Goal: Information Seeking & Learning: Learn about a topic

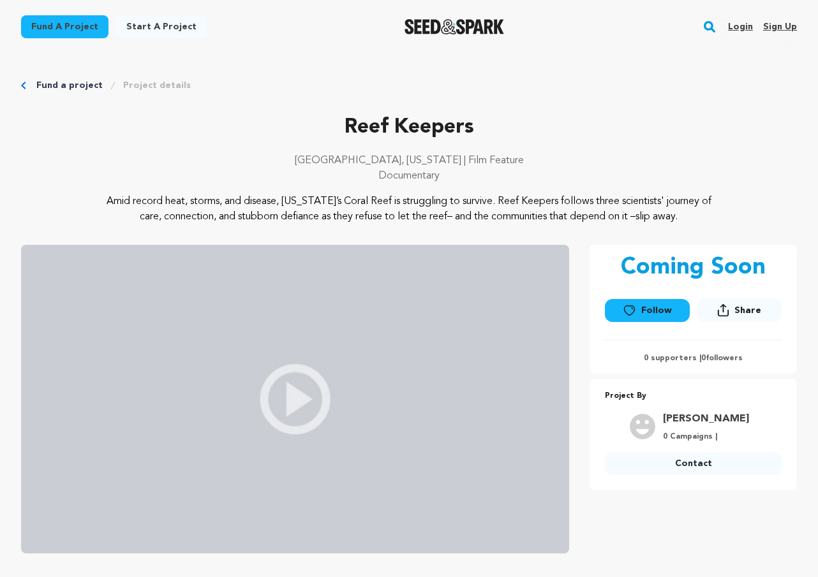
click at [341, 387] on img at bounding box center [295, 399] width 548 height 309
click at [312, 397] on img at bounding box center [295, 399] width 548 height 309
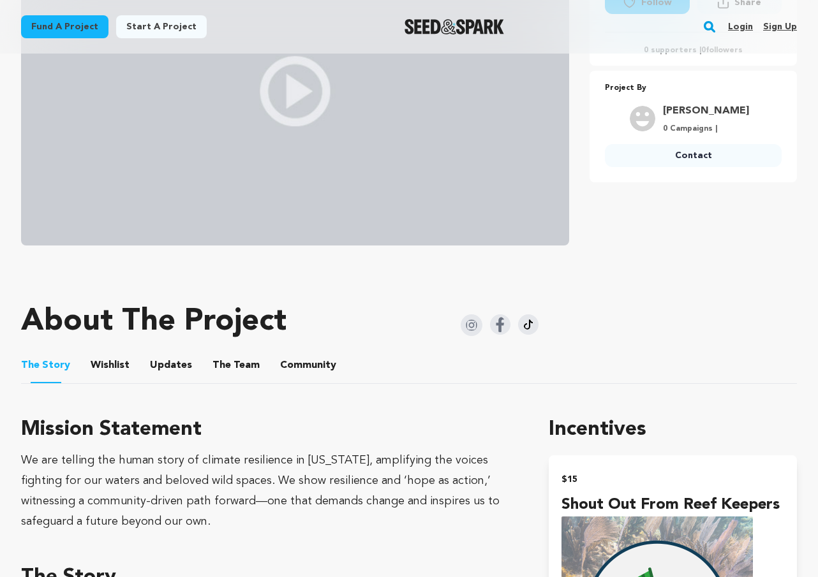
scroll to position [39, 0]
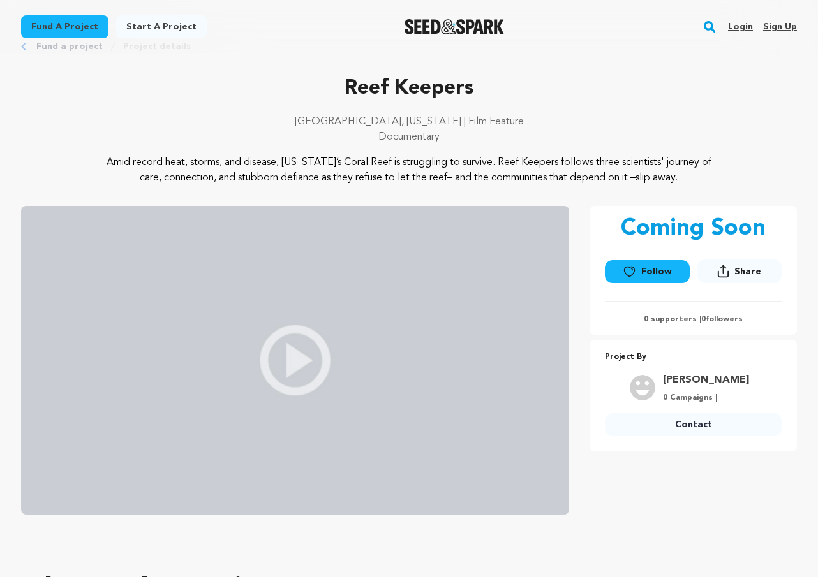
click at [511, 163] on p "Amid record heat, storms, and disease, [US_STATE]’s Coral Reef is struggling to…" at bounding box center [409, 170] width 621 height 31
click at [152, 172] on p "Amid record heat, storms, and disease, [US_STATE]’s Coral Reef is struggling to…" at bounding box center [409, 170] width 621 height 31
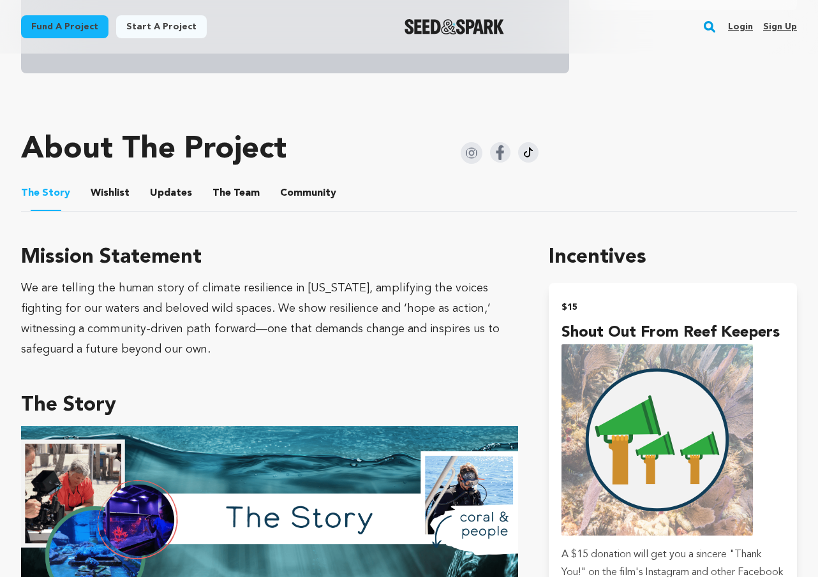
click at [119, 195] on button "Wishlist" at bounding box center [110, 195] width 31 height 31
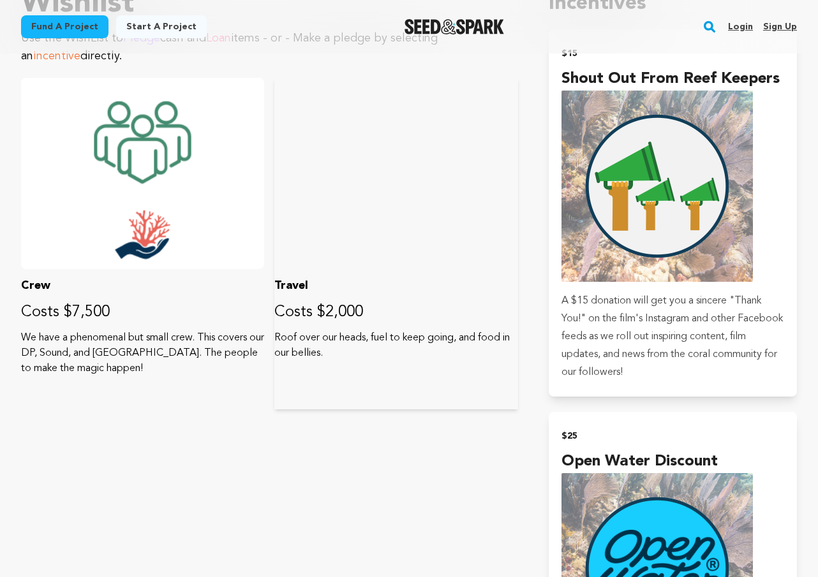
scroll to position [1178, 0]
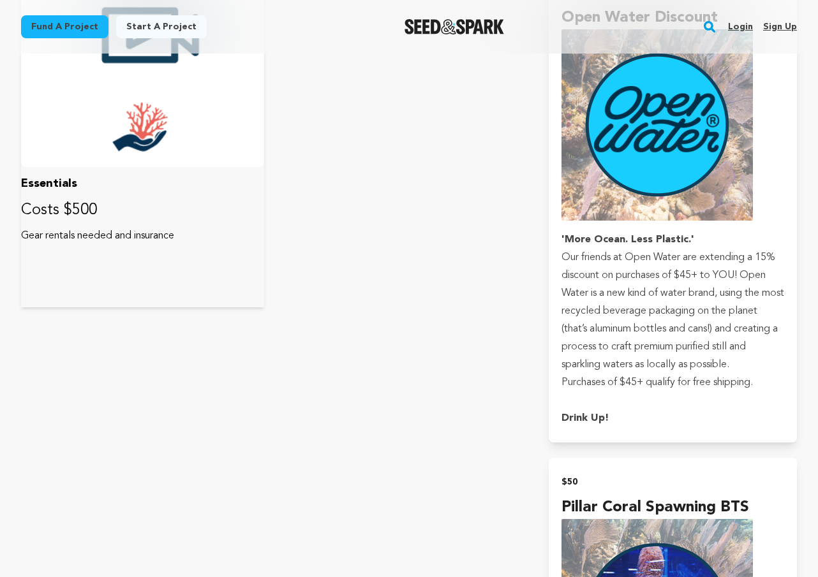
click at [87, 161] on div at bounding box center [142, 71] width 243 height 191
click at [113, 144] on div at bounding box center [142, 71] width 243 height 191
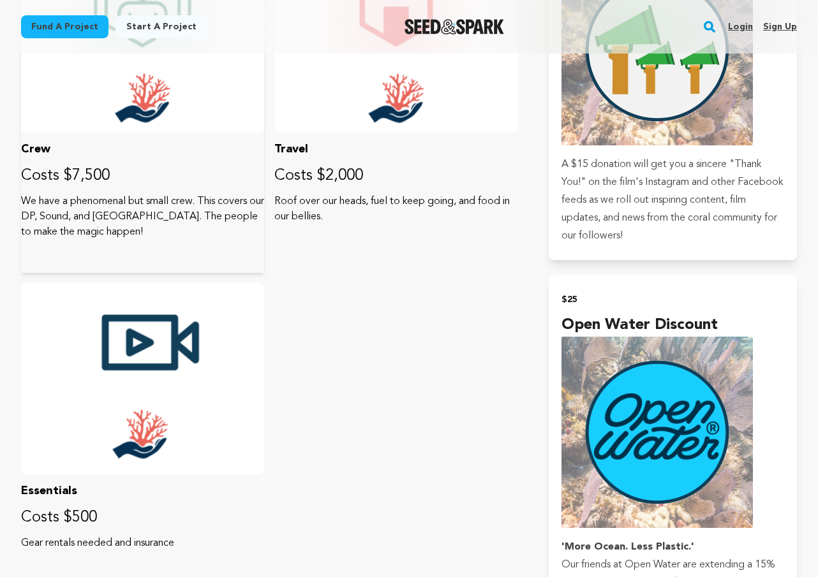
drag, startPoint x: 166, startPoint y: 108, endPoint x: 179, endPoint y: 112, distance: 13.3
click at [167, 108] on div at bounding box center [142, 36] width 243 height 191
click at [373, 139] on div "Travel Costs $2,000 Roof over our heads, fuel to keep going, and food in our be…" at bounding box center [395, 107] width 243 height 332
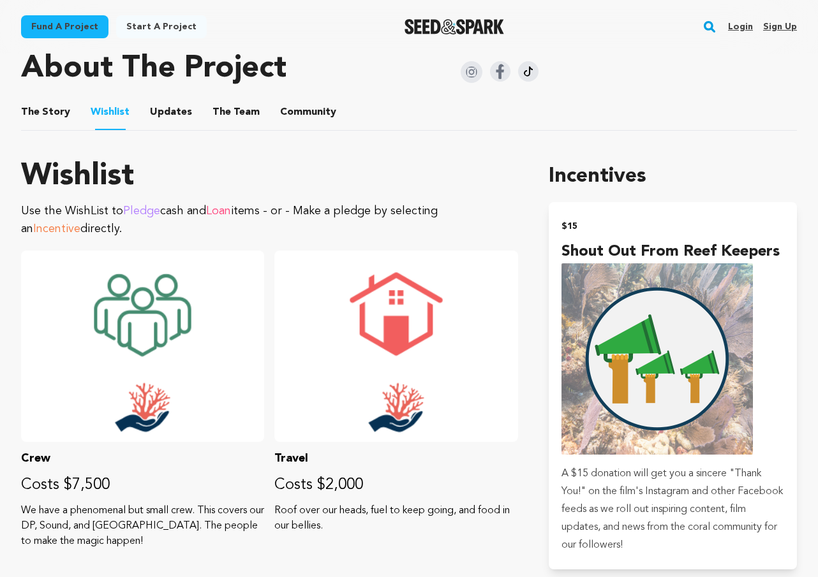
scroll to position [429, 0]
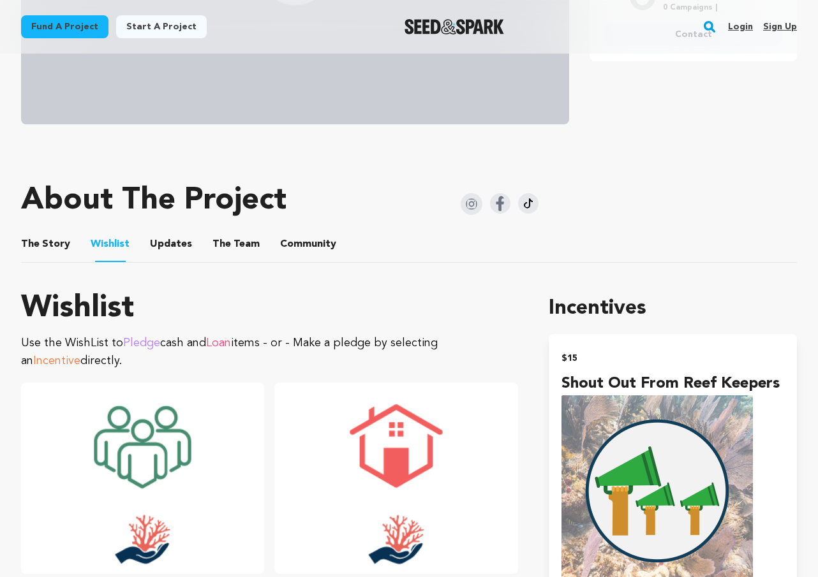
click at [169, 246] on button "Updates" at bounding box center [171, 246] width 31 height 31
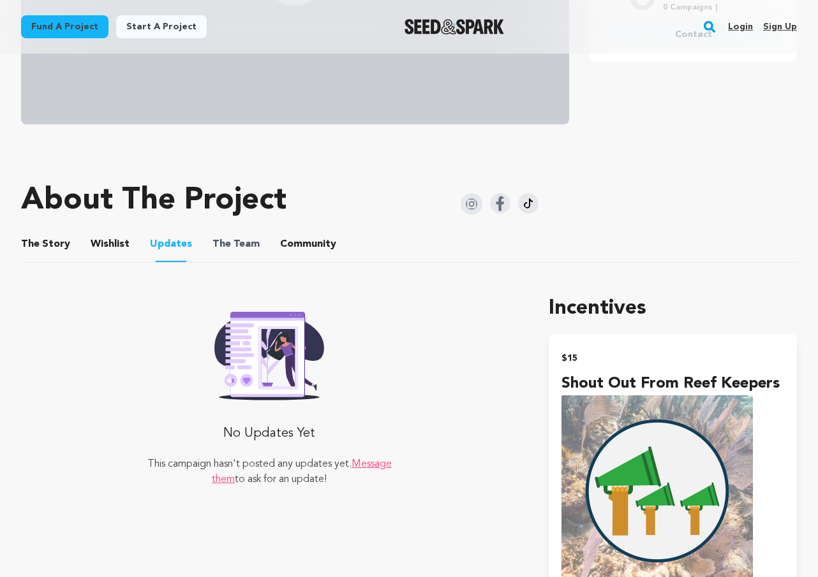
click at [247, 246] on span "The Team" at bounding box center [235, 244] width 47 height 15
click at [242, 244] on button "The Team" at bounding box center [236, 246] width 31 height 31
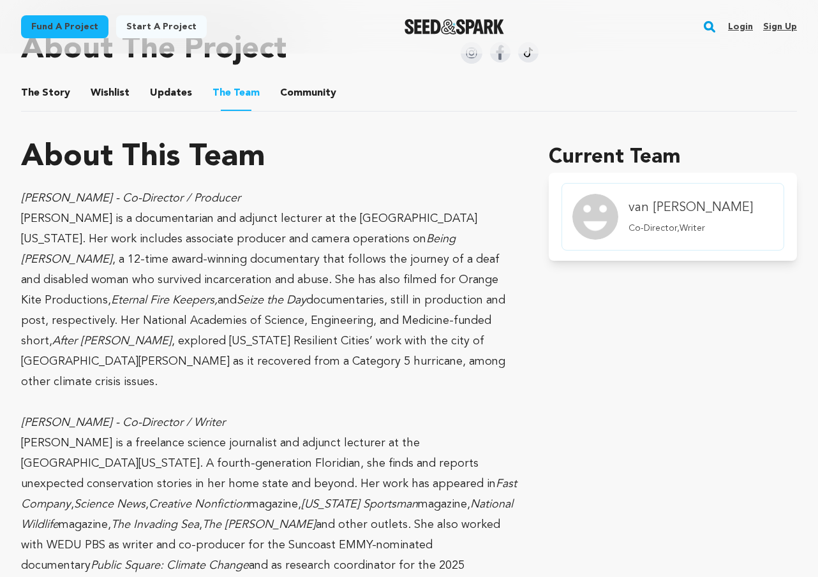
scroll to position [281, 0]
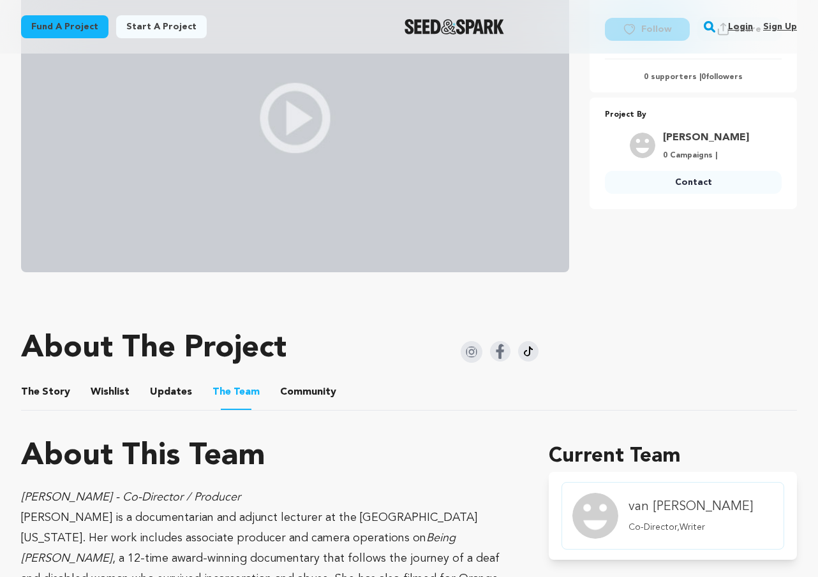
click at [304, 387] on button "Community" at bounding box center [308, 394] width 31 height 31
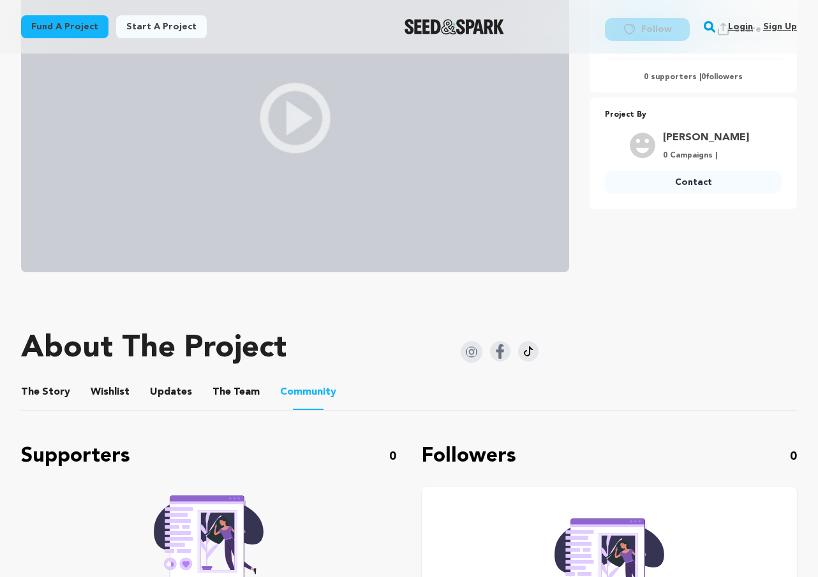
scroll to position [558, 0]
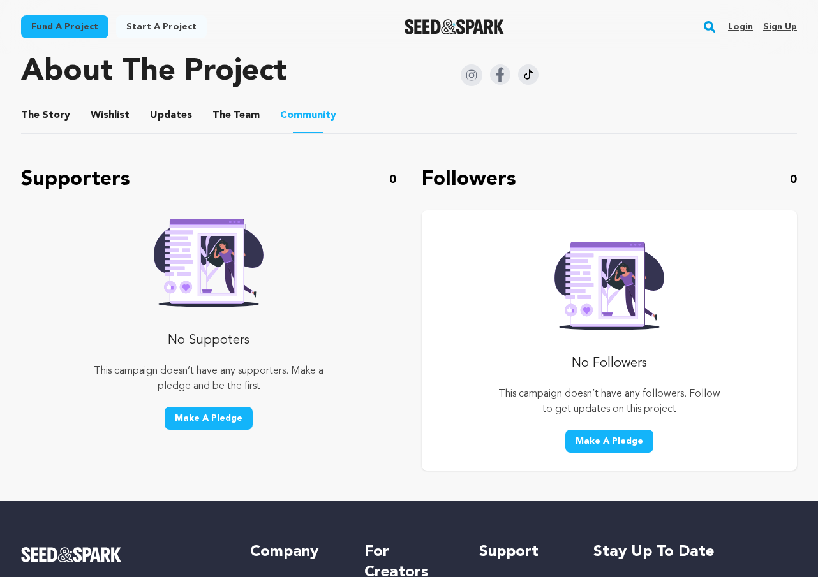
click at [73, 123] on ul "The Story The Story Wishlist Wishlist Updates Updates The Team The Team Communi…" at bounding box center [408, 116] width 775 height 36
click at [103, 119] on button "Wishlist" at bounding box center [110, 118] width 31 height 31
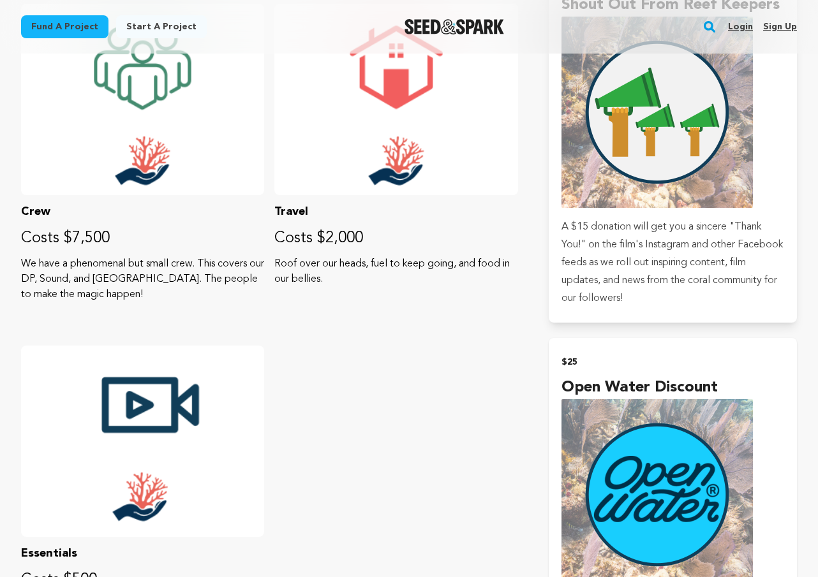
scroll to position [381, 0]
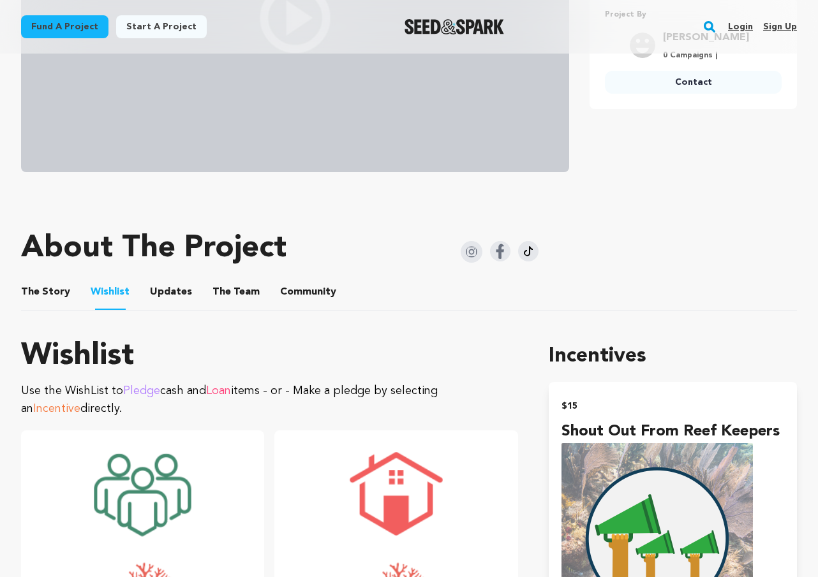
click at [36, 291] on button "The Story" at bounding box center [46, 294] width 31 height 31
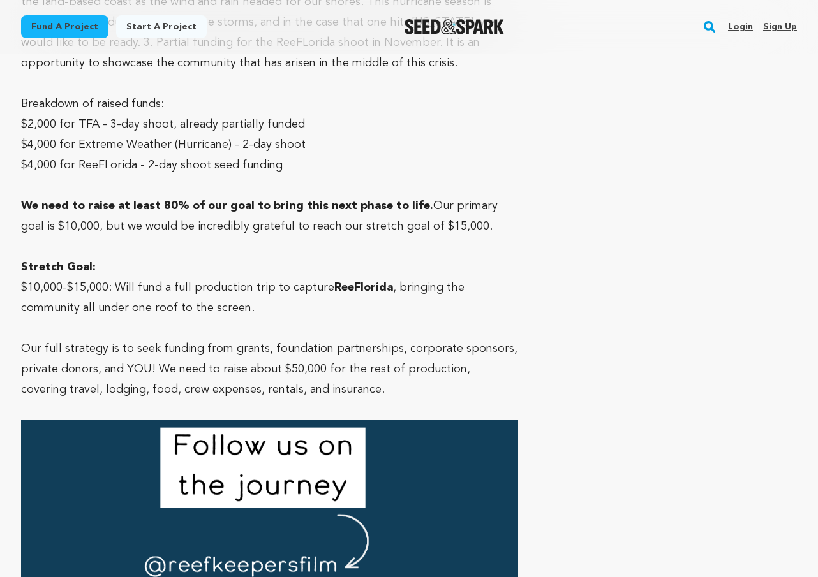
scroll to position [4578, 0]
